Goal: Information Seeking & Learning: Learn about a topic

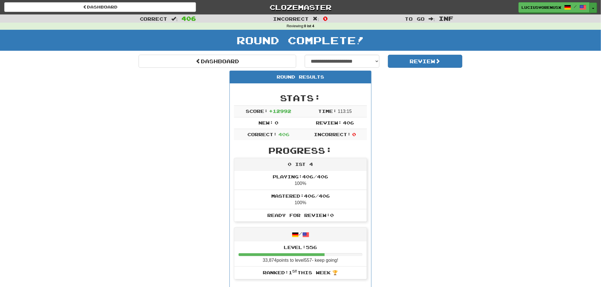
click at [593, 8] on span "button" at bounding box center [593, 8] width 2 height 1
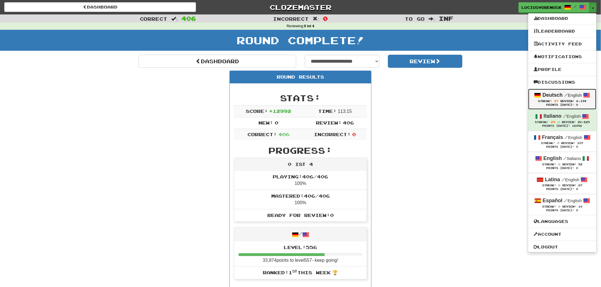
click at [562, 97] on div "Deutsch / English" at bounding box center [562, 95] width 57 height 7
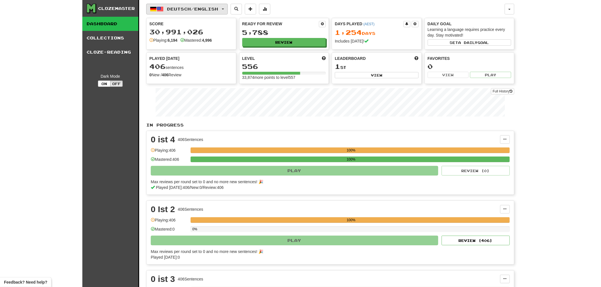
click at [226, 12] on button "Deutsch / English" at bounding box center [187, 9] width 82 height 11
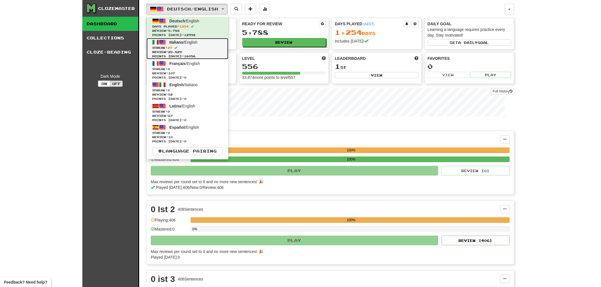
click at [199, 52] on span "Review: 20,829" at bounding box center [187, 52] width 70 height 4
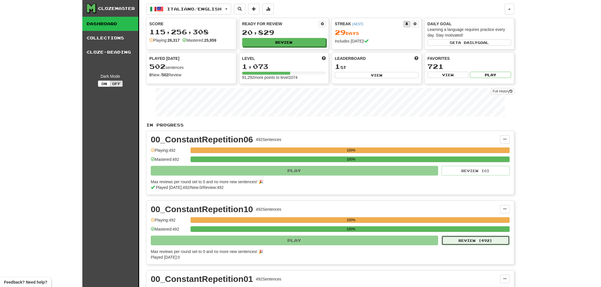
click at [478, 241] on button "Review ( 492 )" at bounding box center [476, 241] width 68 height 10
select select "********"
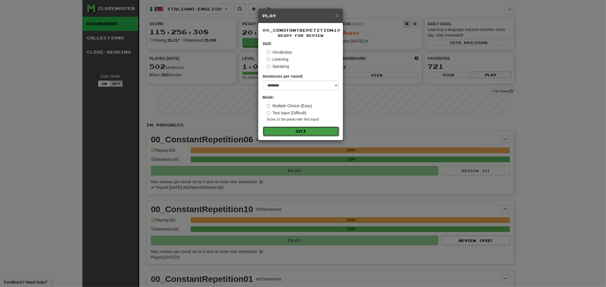
click at [296, 129] on button "Go" at bounding box center [301, 132] width 76 height 10
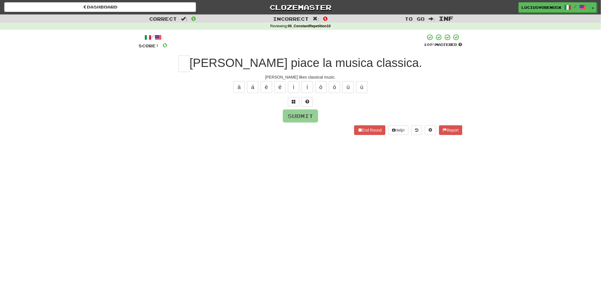
click at [27, 171] on div "Dashboard Clozemaster LuciusVorenusX / Toggle Dropdown Dashboard Leaderboard Ac…" at bounding box center [300, 143] width 601 height 287
click at [189, 64] on input "text" at bounding box center [184, 63] width 11 height 17
type input "*"
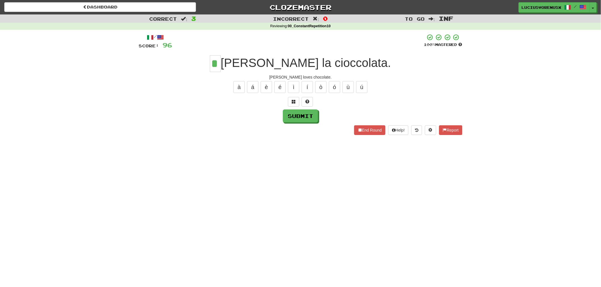
type input "*"
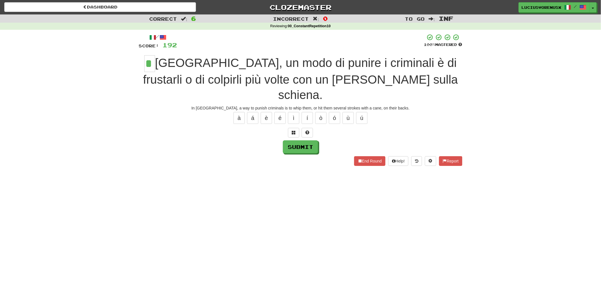
type input "*"
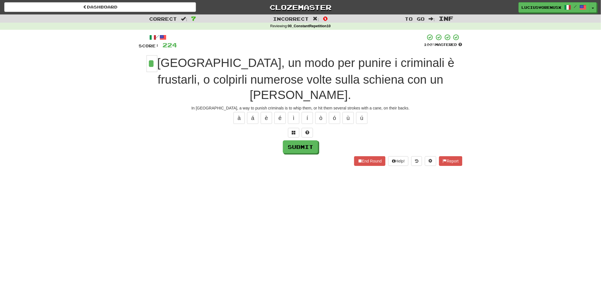
type input "*"
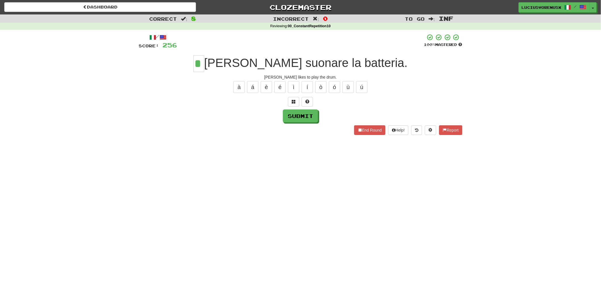
type input "*"
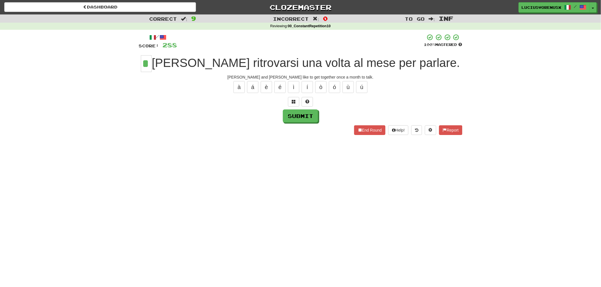
type input "*"
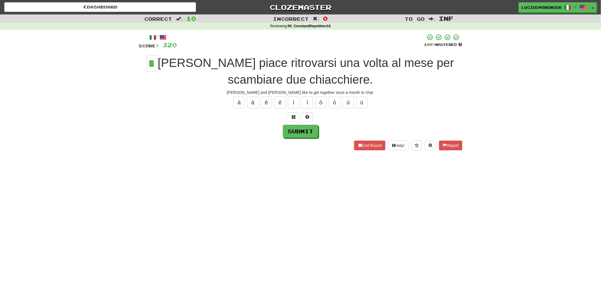
type input "*"
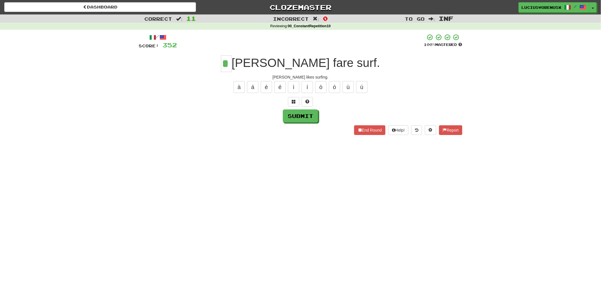
type input "*"
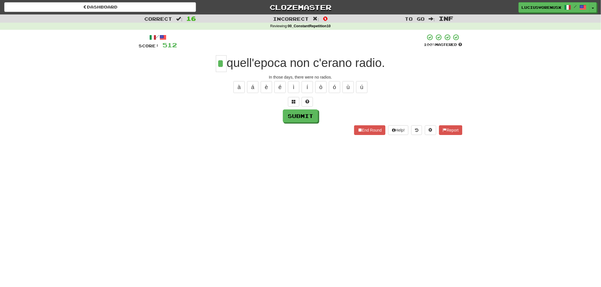
type input "*"
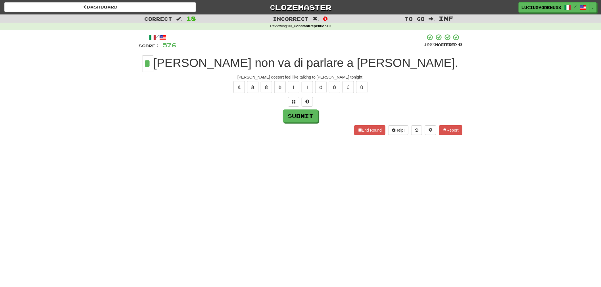
type input "*"
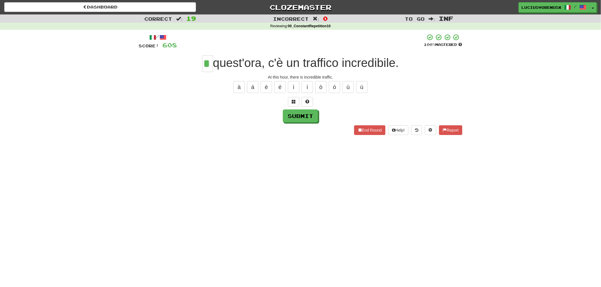
type input "*"
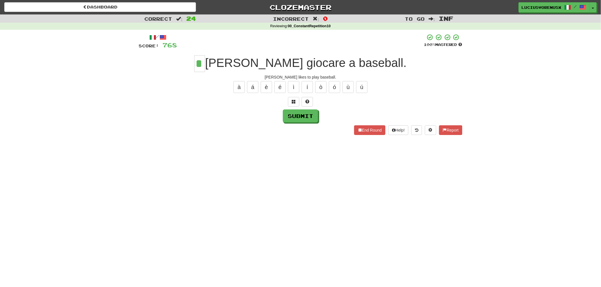
type input "*"
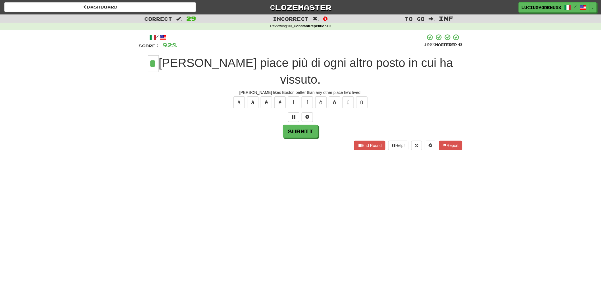
type input "*"
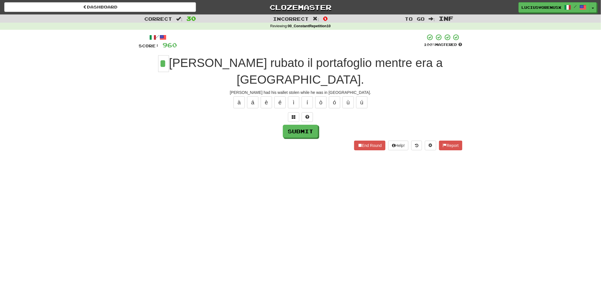
type input "*"
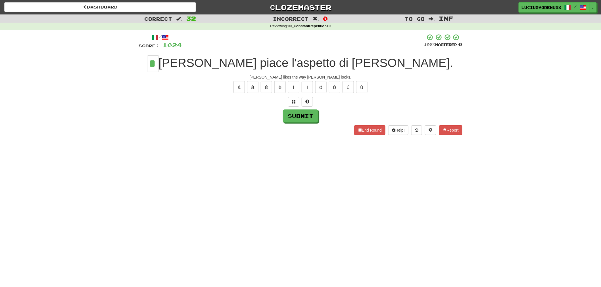
type input "*"
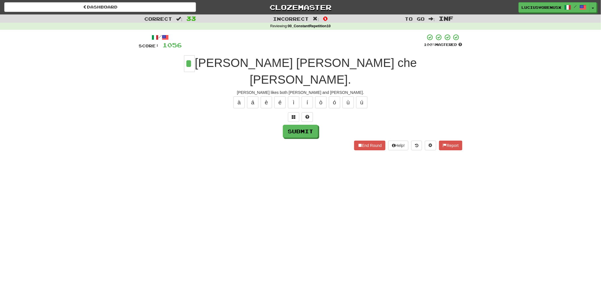
type input "*"
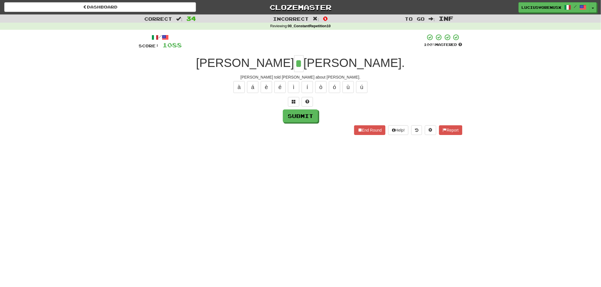
type input "*"
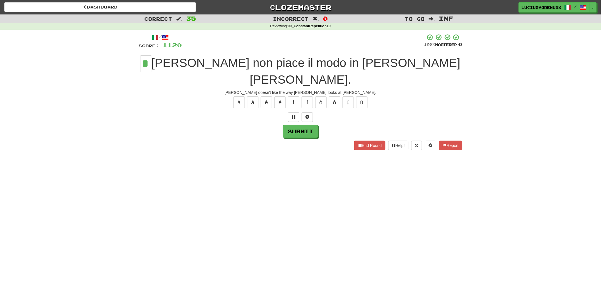
type input "*"
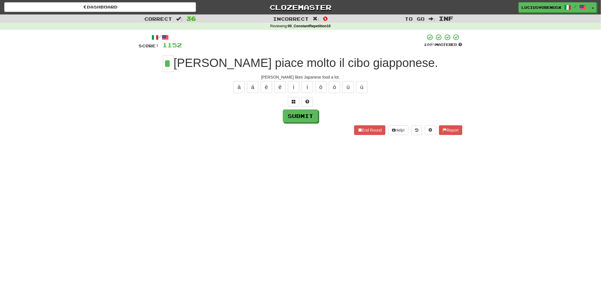
type input "*"
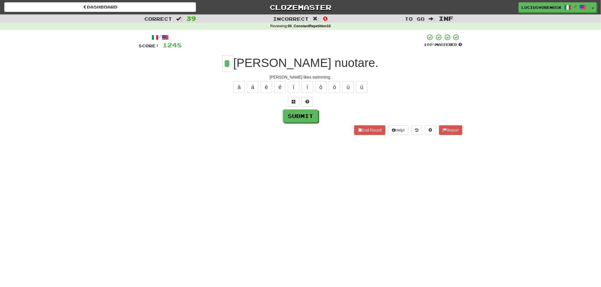
type input "*"
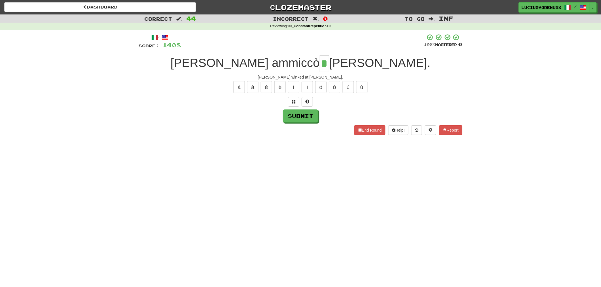
type input "*"
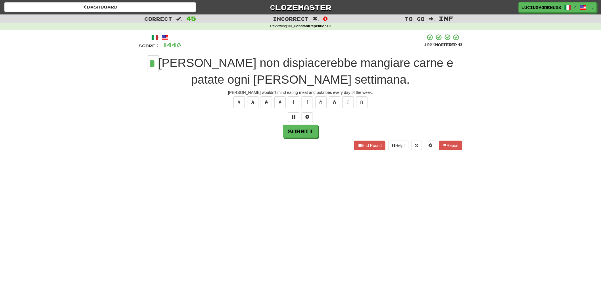
type input "*"
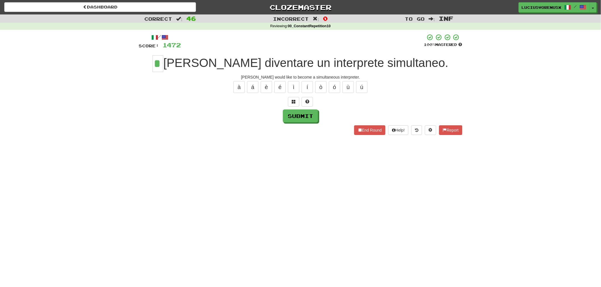
type input "*"
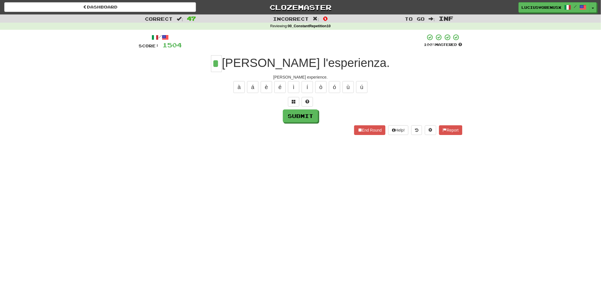
type input "*"
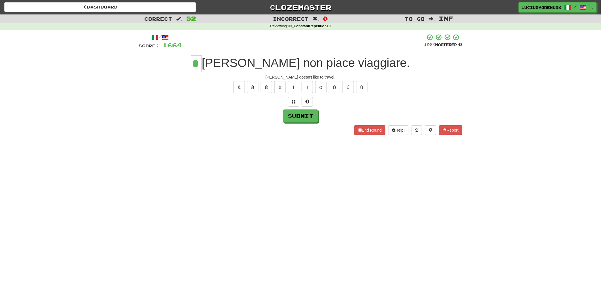
type input "*"
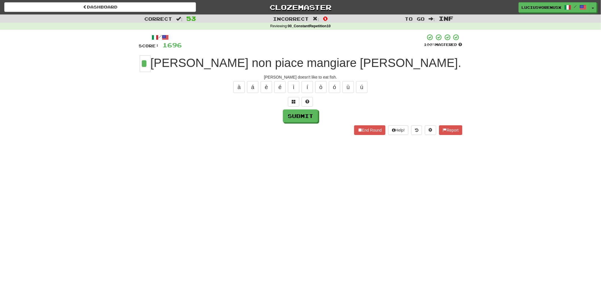
type input "*"
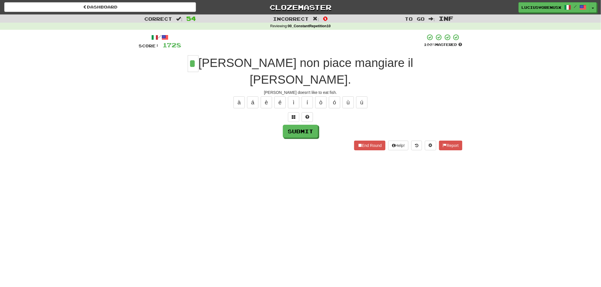
type input "*"
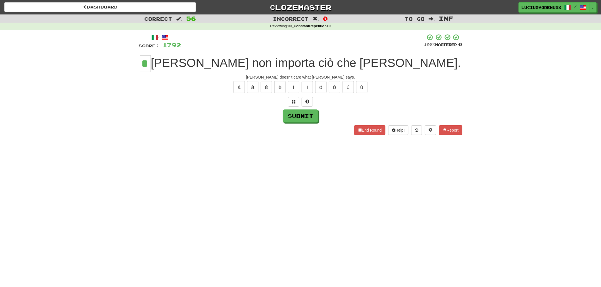
type input "*"
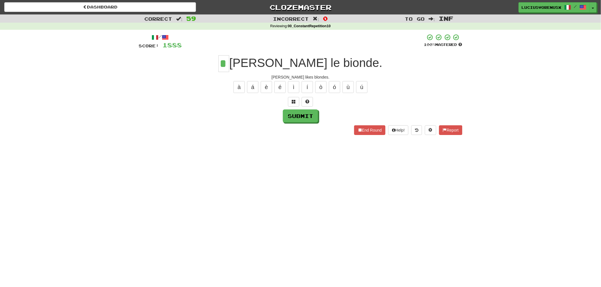
type input "*"
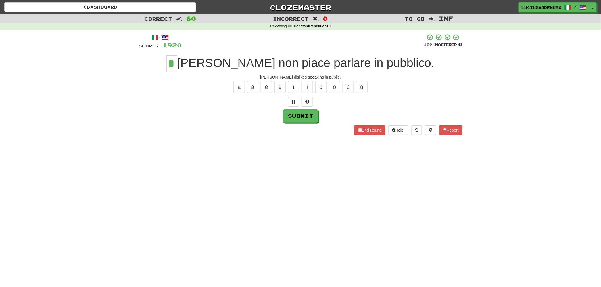
type input "*"
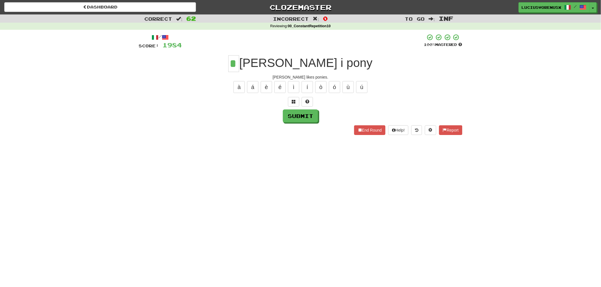
type input "*"
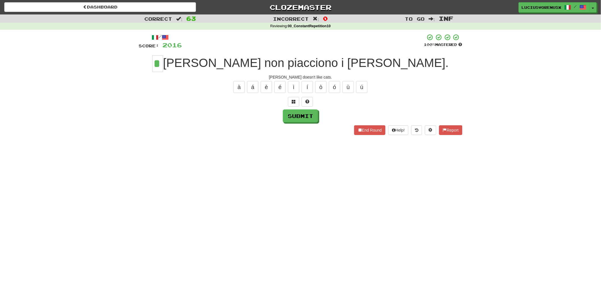
type input "*"
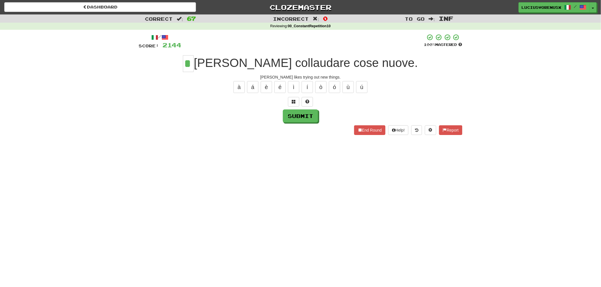
type input "*"
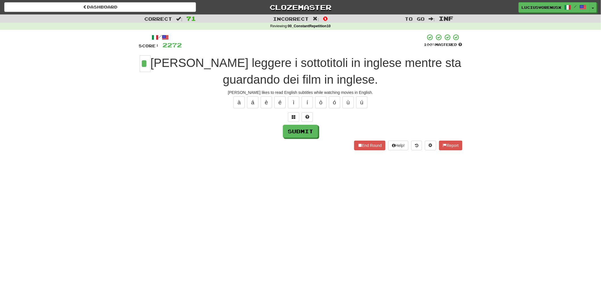
type input "*"
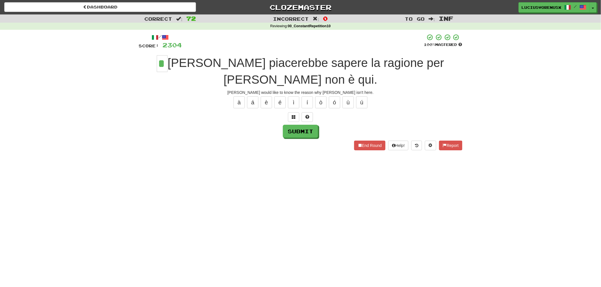
type input "*"
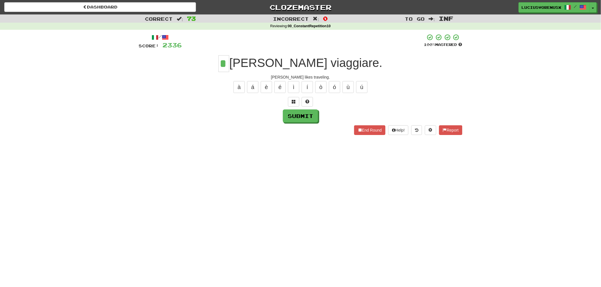
type input "*"
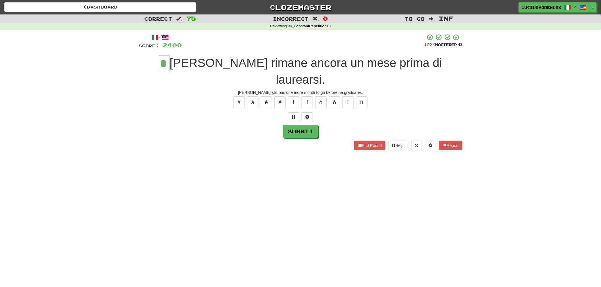
type input "*"
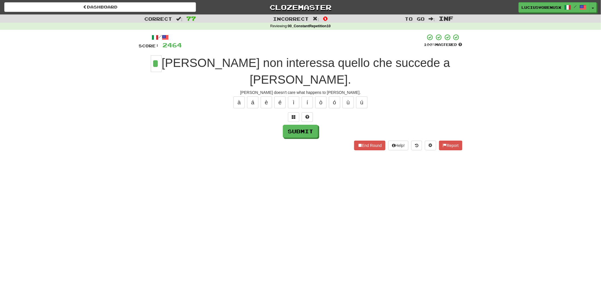
type input "*"
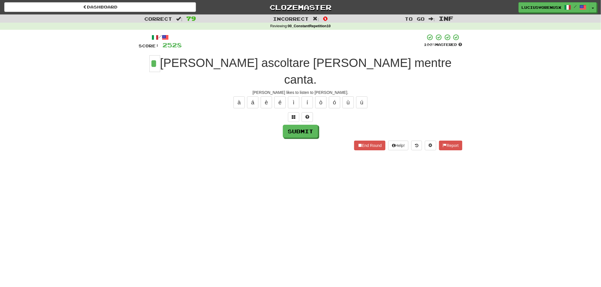
type input "*"
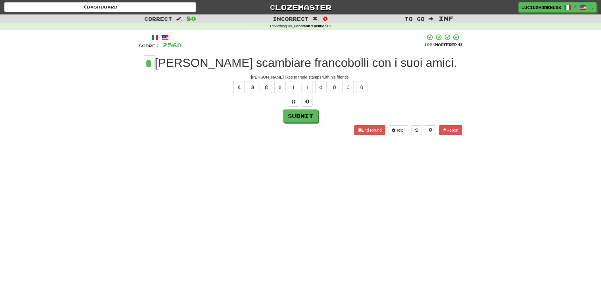
type input "*"
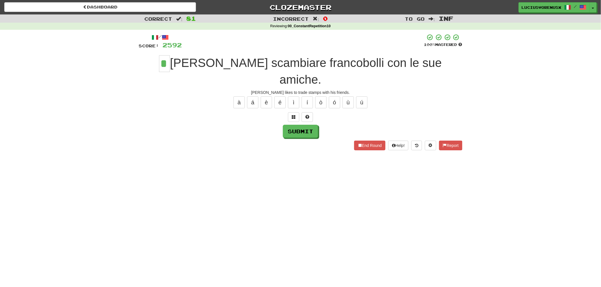
type input "*"
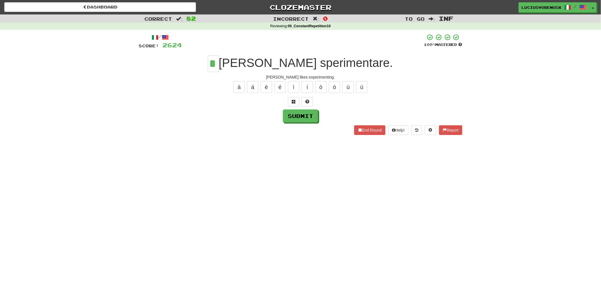
type input "*"
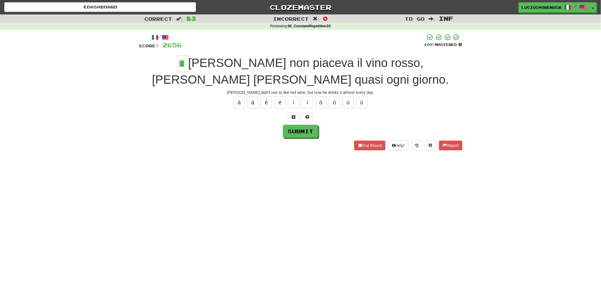
type input "*"
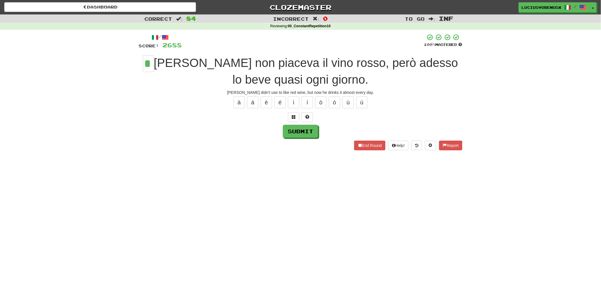
type input "*"
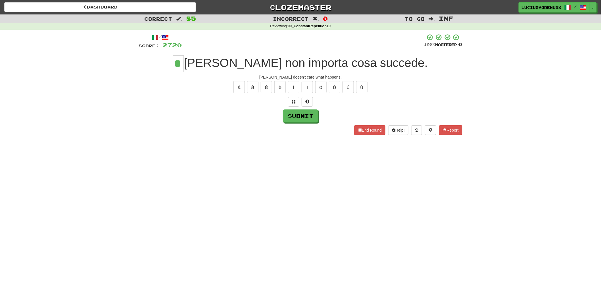
type input "*"
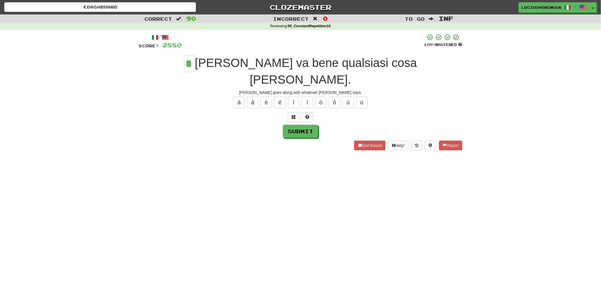
type input "*"
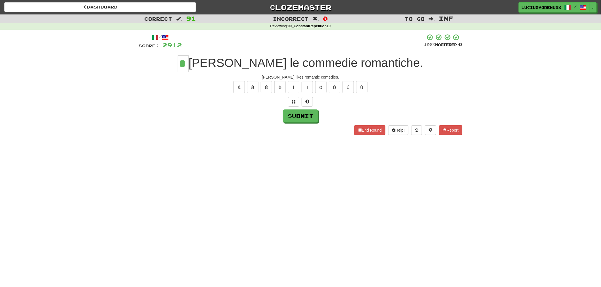
type input "*"
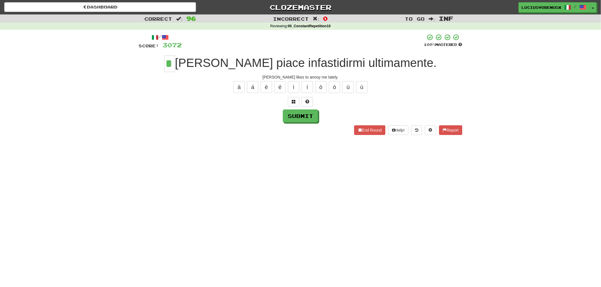
type input "*"
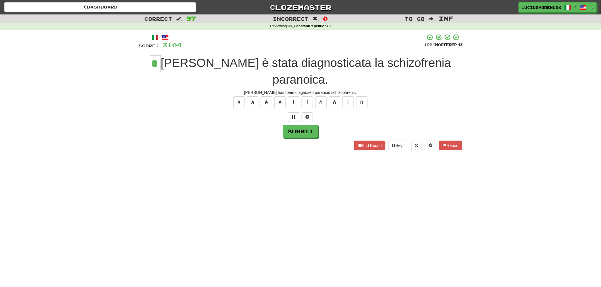
type input "*"
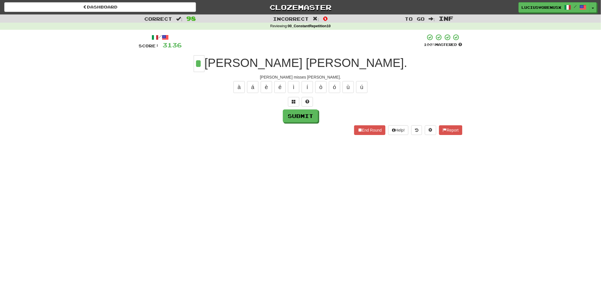
type input "*"
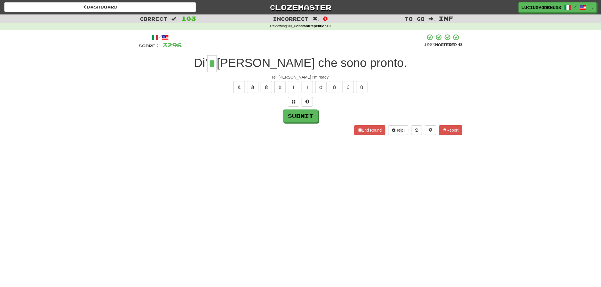
type input "*"
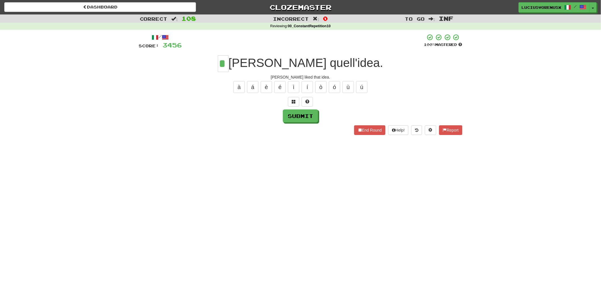
type input "*"
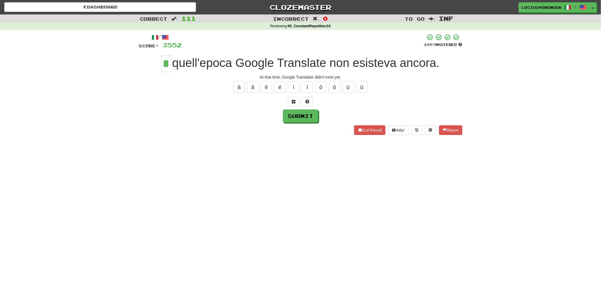
type input "*"
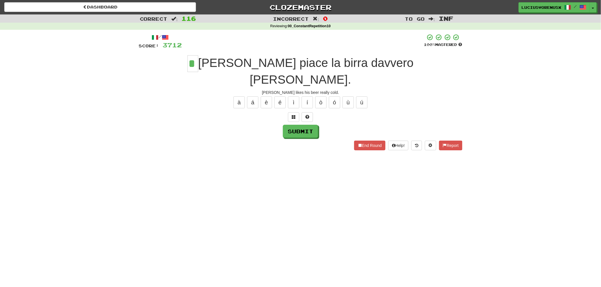
type input "*"
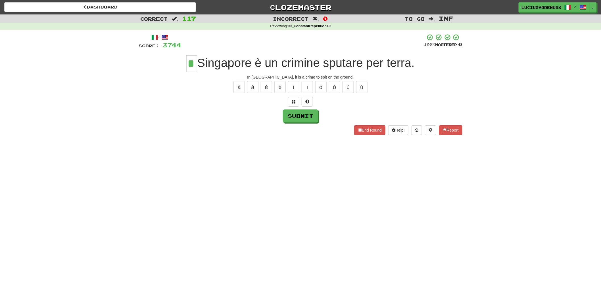
type input "*"
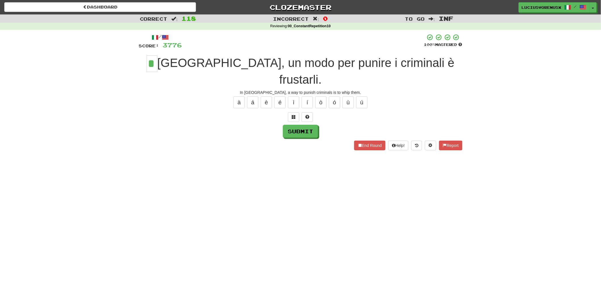
type input "*"
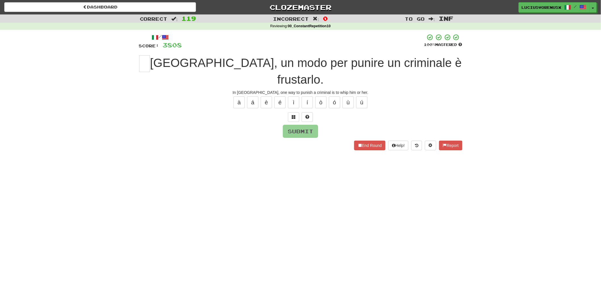
type input "*"
